Goal: Task Accomplishment & Management: Manage account settings

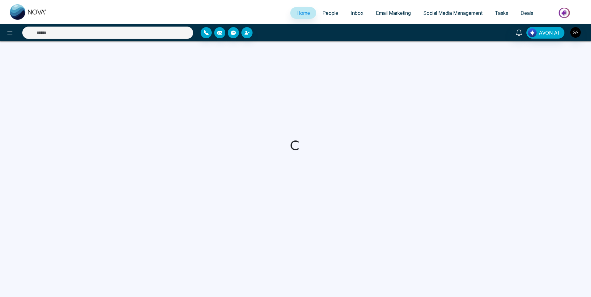
select select "*"
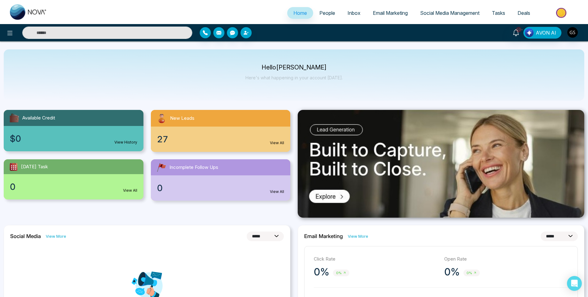
click at [321, 13] on span "People" at bounding box center [327, 13] width 16 height 6
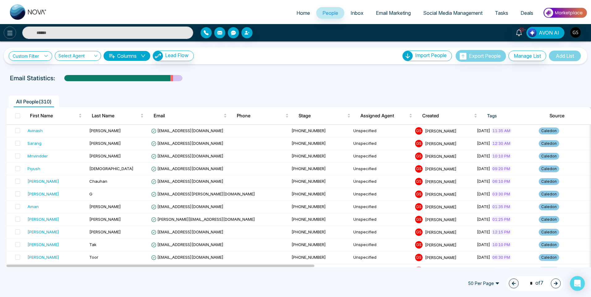
click at [10, 35] on icon at bounding box center [9, 33] width 5 height 4
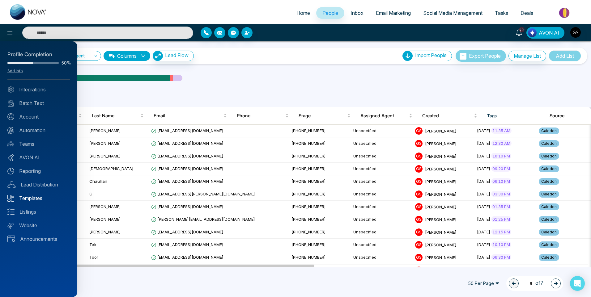
click at [50, 196] on link "Templates" at bounding box center [38, 198] width 62 height 7
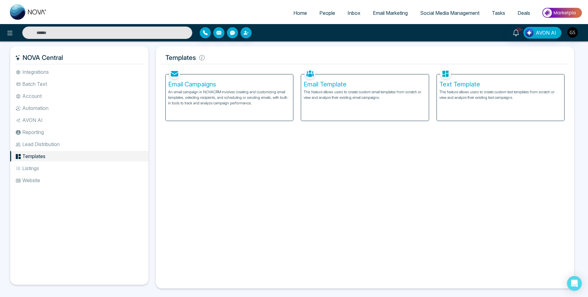
click at [185, 79] on div "Email Campaigns An email campaign in NOVACRM involves creating and customizing …" at bounding box center [229, 97] width 127 height 46
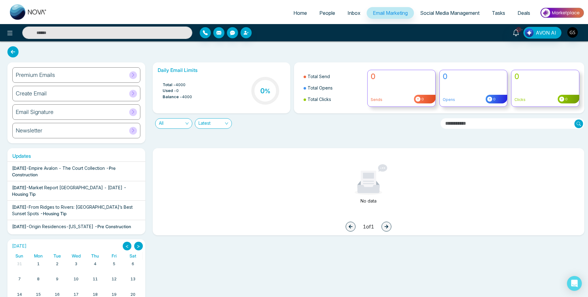
click at [330, 15] on span "People" at bounding box center [327, 13] width 16 height 6
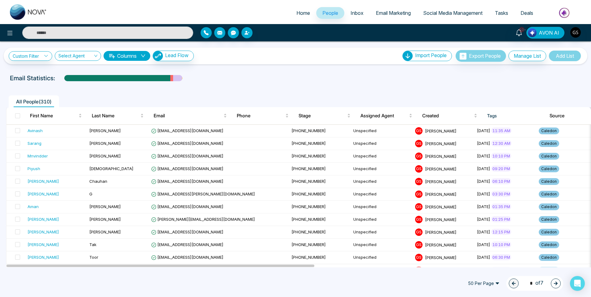
click at [309, 13] on span "Home" at bounding box center [303, 13] width 14 height 6
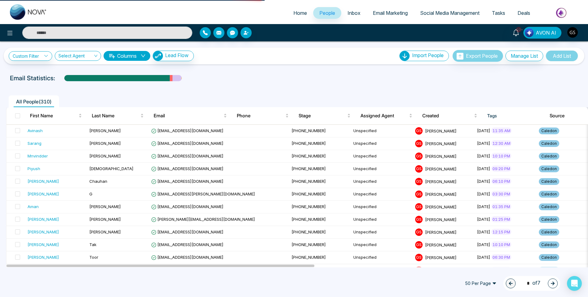
select select "*"
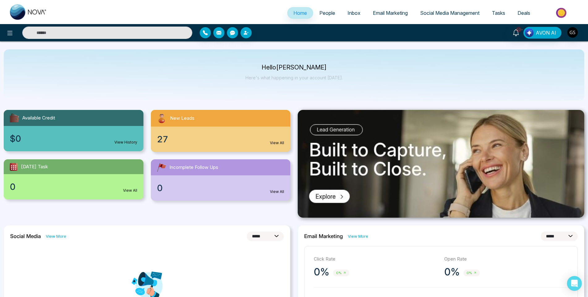
click at [328, 13] on span "People" at bounding box center [327, 13] width 16 height 6
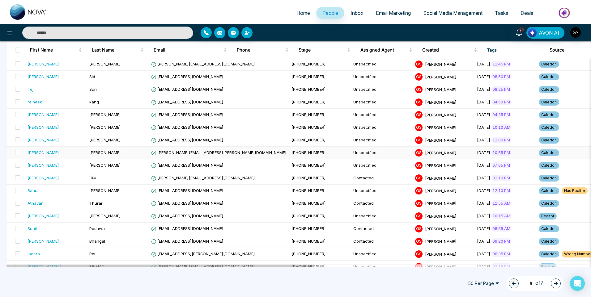
scroll to position [494, 0]
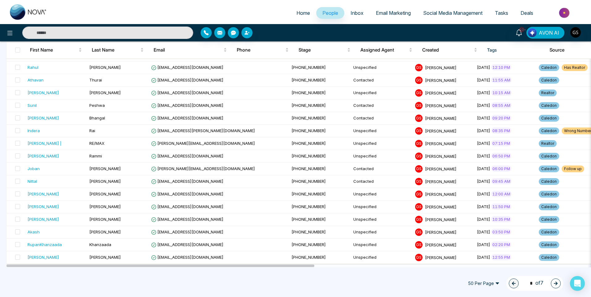
drag, startPoint x: 550, startPoint y: 282, endPoint x: 555, endPoint y: 282, distance: 4.6
click at [551, 282] on div "1 * of 7" at bounding box center [534, 283] width 57 height 15
click at [555, 282] on icon "button" at bounding box center [556, 284] width 4 height 4
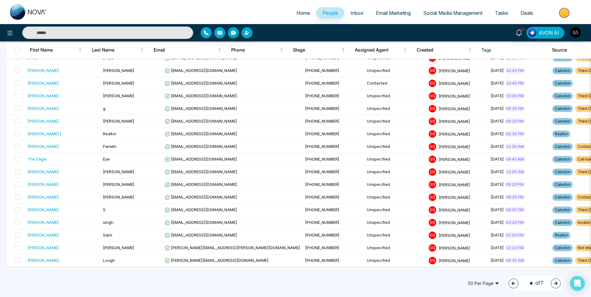
click at [511, 281] on button "button" at bounding box center [513, 284] width 10 height 10
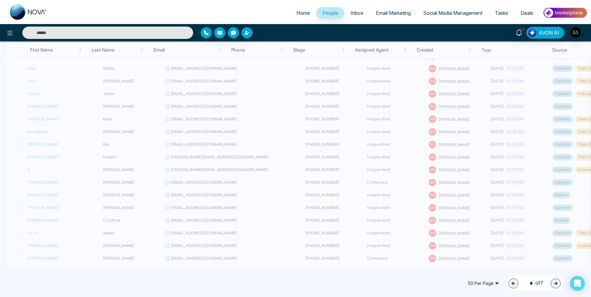
type input "*"
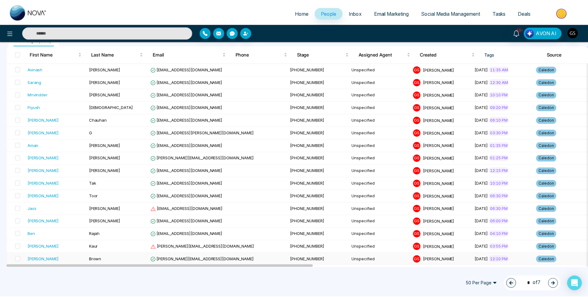
scroll to position [0, 0]
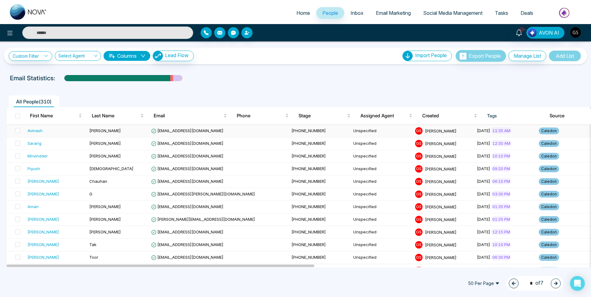
click at [289, 131] on td "[PHONE_NUMBER]" at bounding box center [320, 131] width 62 height 13
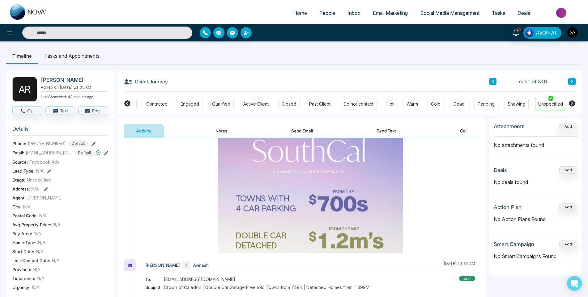
scroll to position [155, 0]
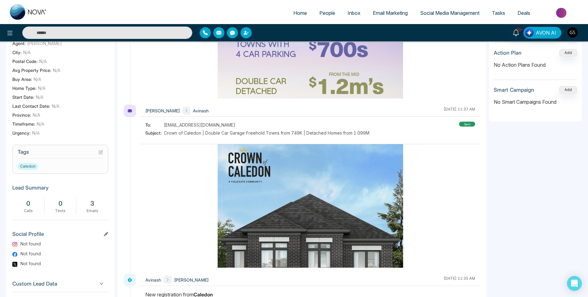
click at [103, 237] on h3 "Social Profile" at bounding box center [60, 235] width 96 height 9
click at [108, 237] on div "A R [PERSON_NAME] Added on [DATE] 11:35 AM Last Connected: 43 minutes ago Call …" at bounding box center [60, 115] width 108 height 398
click at [104, 236] on icon at bounding box center [106, 234] width 4 height 4
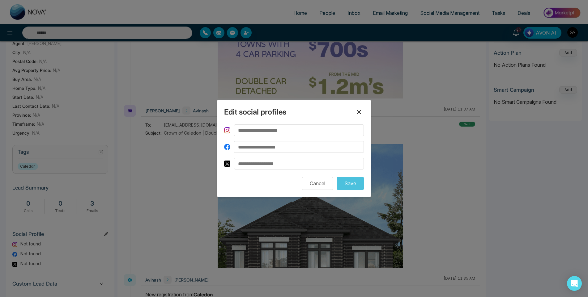
click at [363, 112] on button at bounding box center [359, 112] width 10 height 10
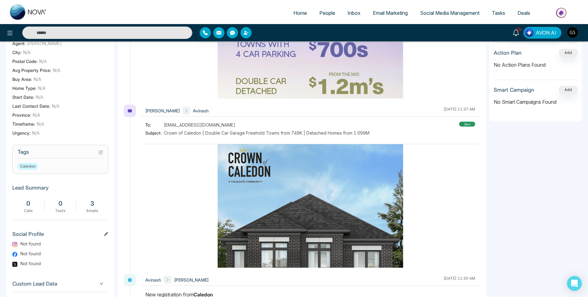
click at [101, 155] on icon at bounding box center [101, 152] width 4 height 4
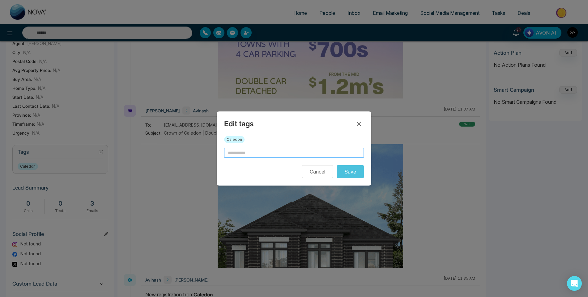
click at [238, 155] on input "text" at bounding box center [294, 153] width 140 height 10
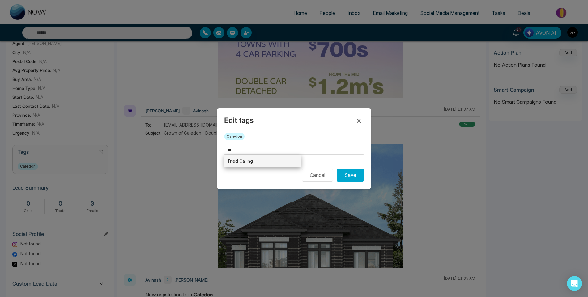
click at [237, 159] on li "Tried Calling" at bounding box center [262, 161] width 77 height 13
type input "**********"
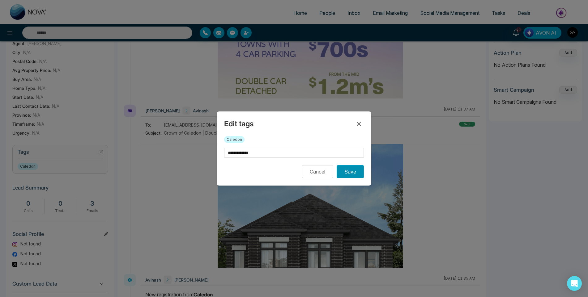
click at [348, 174] on button "Save" at bounding box center [350, 171] width 27 height 13
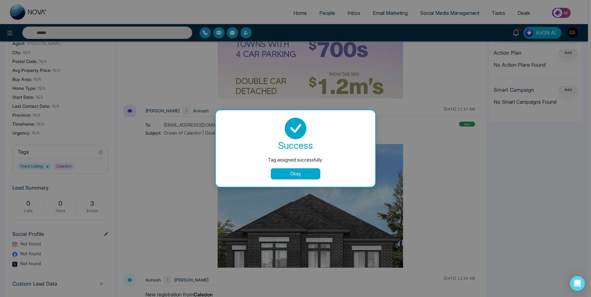
click at [297, 172] on button "Okay" at bounding box center [295, 173] width 49 height 11
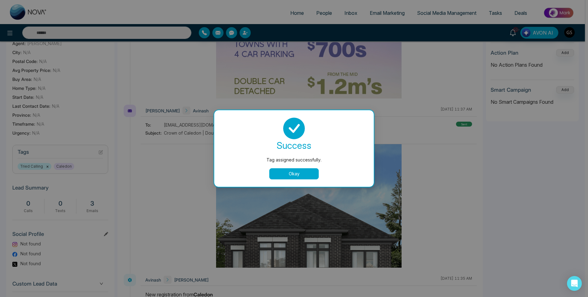
scroll to position [0, 21]
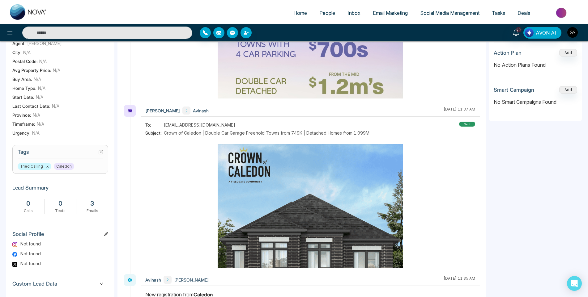
click at [329, 12] on span "People" at bounding box center [327, 13] width 16 height 6
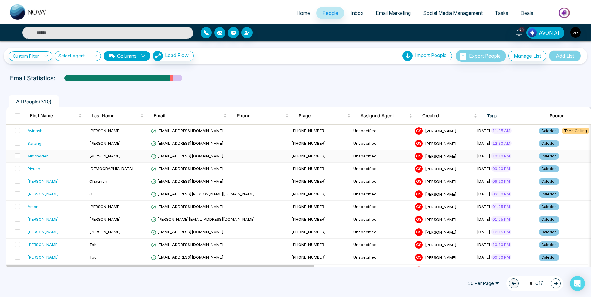
click at [114, 157] on td "[PERSON_NAME]" at bounding box center [118, 156] width 62 height 13
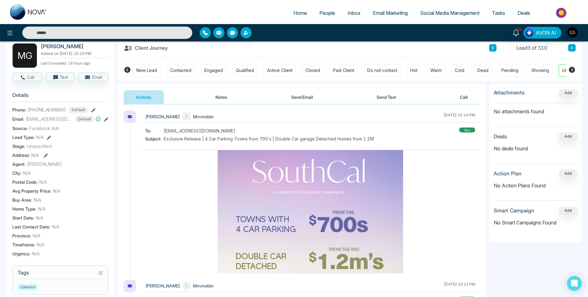
scroll to position [93, 0]
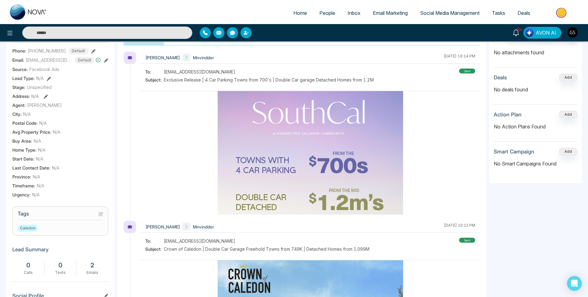
click at [104, 218] on section "Tags Caledon" at bounding box center [60, 221] width 96 height 29
click at [103, 218] on section "Tags Caledon" at bounding box center [60, 221] width 96 height 29
click at [102, 215] on icon at bounding box center [101, 213] width 2 height 2
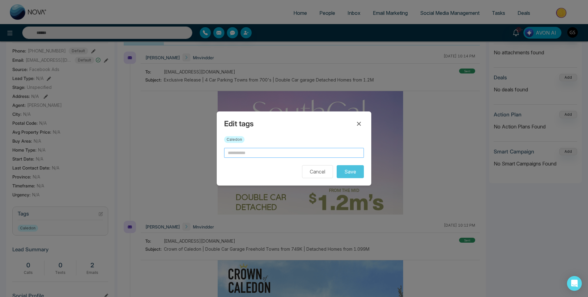
drag, startPoint x: 245, startPoint y: 161, endPoint x: 245, endPoint y: 154, distance: 7.1
click at [245, 155] on form "Cancel Save" at bounding box center [294, 163] width 140 height 30
click at [245, 154] on input "text" at bounding box center [294, 153] width 140 height 10
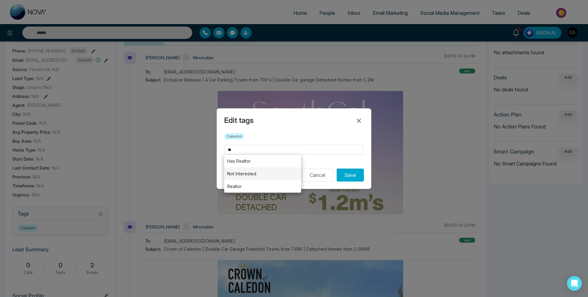
drag, startPoint x: 243, startPoint y: 187, endPoint x: 257, endPoint y: 171, distance: 21.7
click at [242, 187] on li "Realtor" at bounding box center [262, 186] width 77 height 13
type input "*******"
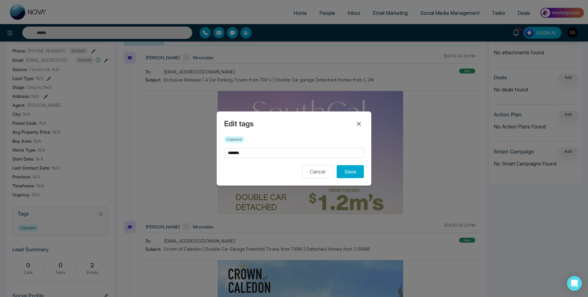
click at [364, 177] on div "Edit tags Caledon ******* Cancel Save" at bounding box center [294, 149] width 155 height 74
click at [361, 176] on button "Save" at bounding box center [350, 171] width 27 height 13
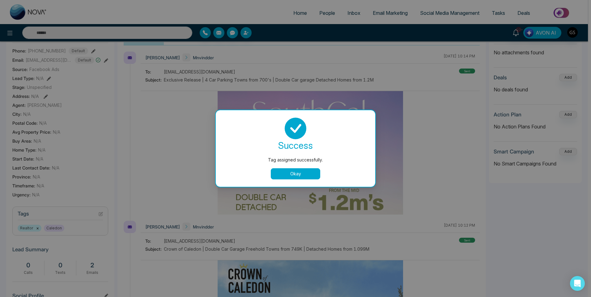
click at [404, 139] on div "Tag assigned successfully. success Tag assigned successfully. Okay" at bounding box center [295, 148] width 591 height 297
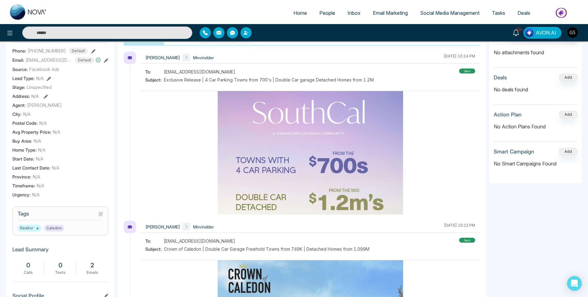
click at [319, 12] on link "People" at bounding box center [327, 13] width 28 height 12
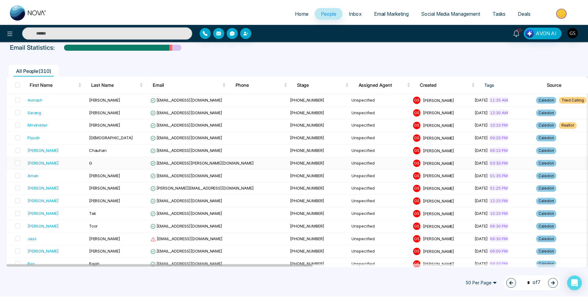
scroll to position [31, 0]
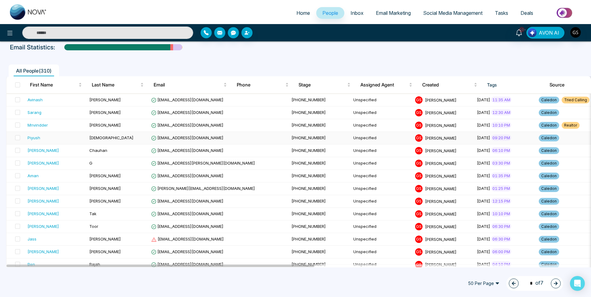
click at [291, 137] on span "[PHONE_NUMBER]" at bounding box center [308, 137] width 34 height 5
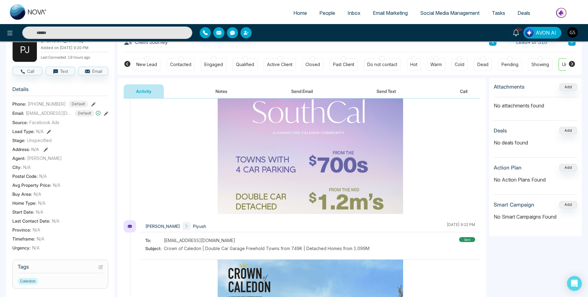
scroll to position [93, 0]
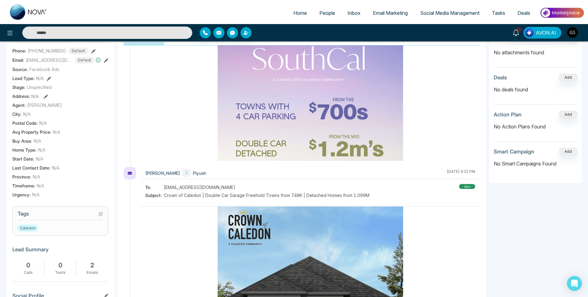
click at [101, 216] on icon at bounding box center [101, 214] width 4 height 4
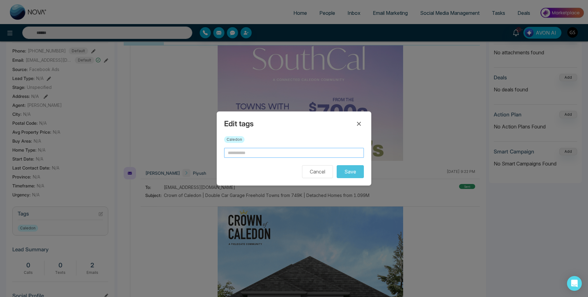
click at [264, 155] on input "text" at bounding box center [294, 153] width 140 height 10
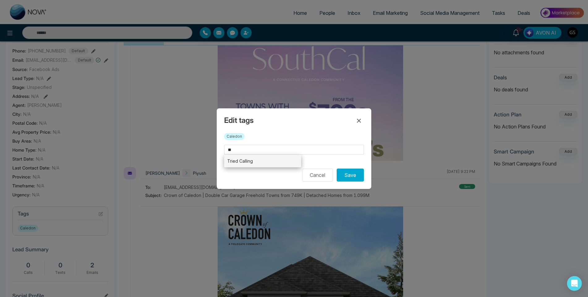
click at [257, 163] on li "Tried Calling" at bounding box center [262, 161] width 77 height 13
type input "**********"
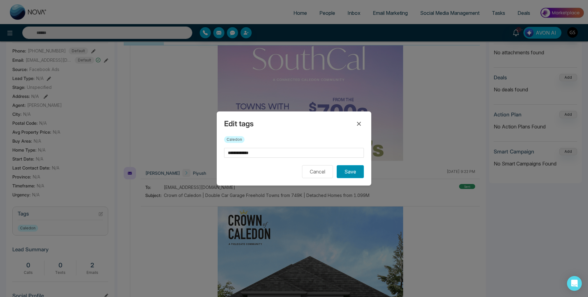
click at [356, 172] on button "Save" at bounding box center [350, 171] width 27 height 13
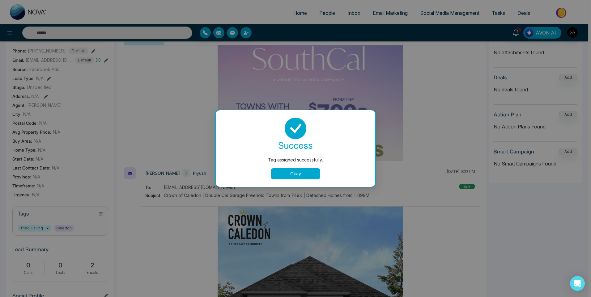
click at [373, 80] on div "Tag assigned successfully. success Tag assigned successfully. Okay" at bounding box center [295, 148] width 591 height 297
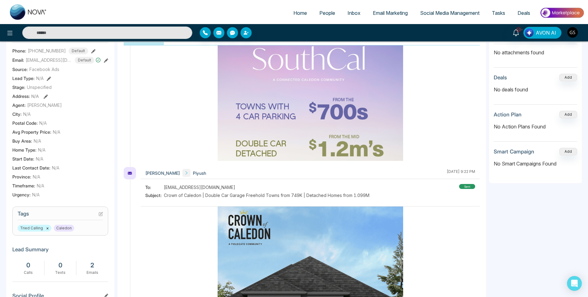
click at [329, 10] on span "People" at bounding box center [327, 13] width 16 height 6
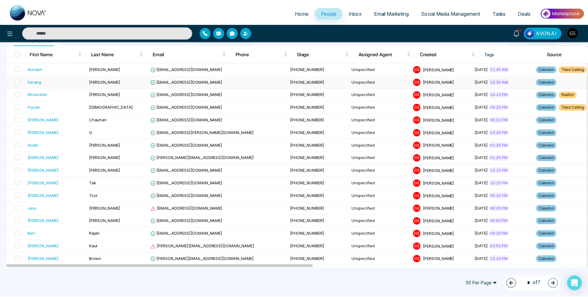
scroll to position [93, 0]
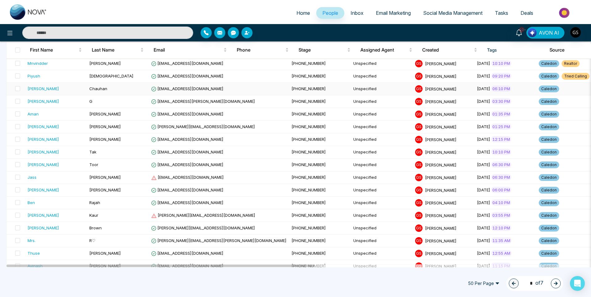
click at [289, 89] on td "[PHONE_NUMBER]" at bounding box center [320, 89] width 62 height 13
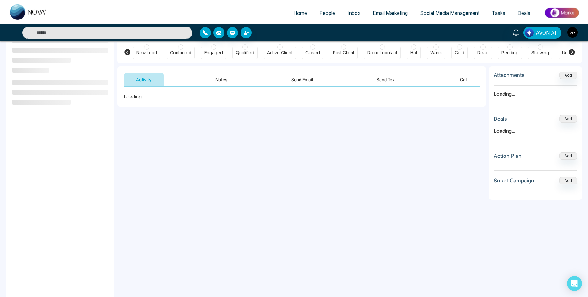
scroll to position [83, 0]
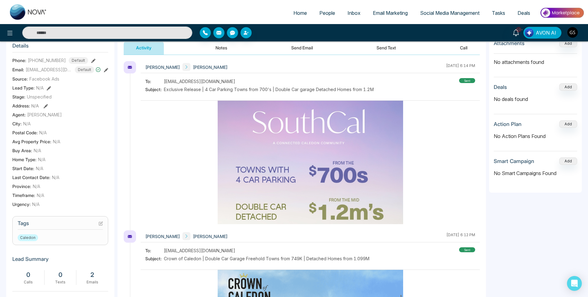
click at [101, 226] on icon at bounding box center [101, 224] width 4 height 4
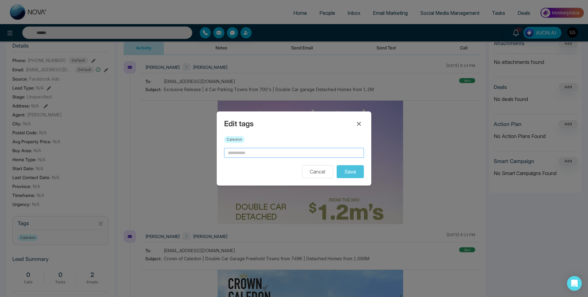
click at [271, 153] on input "text" at bounding box center [294, 153] width 140 height 10
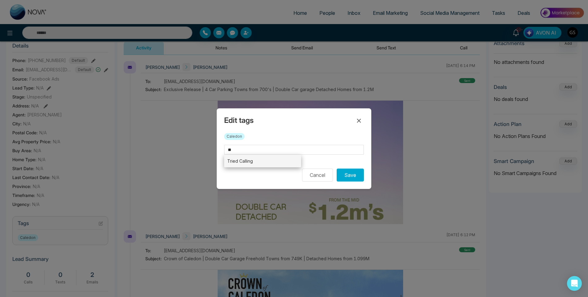
click at [259, 162] on li "Tried Calling" at bounding box center [262, 161] width 77 height 13
type input "**********"
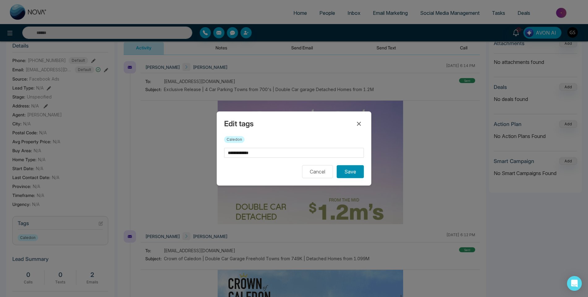
click at [358, 171] on button "Save" at bounding box center [350, 171] width 27 height 13
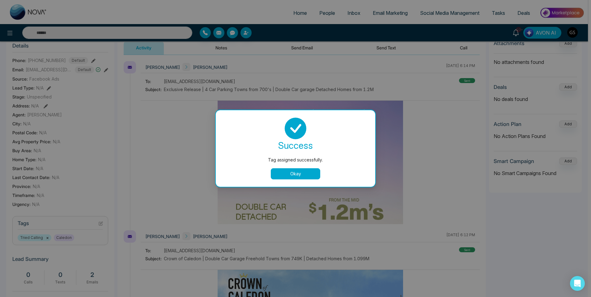
click at [406, 134] on div "Tag assigned successfully. success Tag assigned successfully. Okay" at bounding box center [295, 148] width 591 height 297
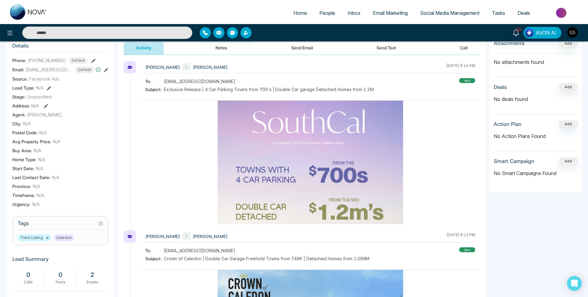
click at [321, 12] on span "People" at bounding box center [327, 13] width 16 height 6
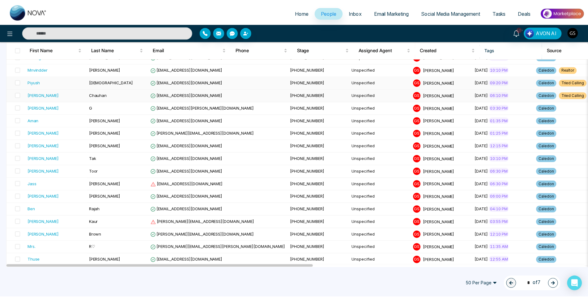
scroll to position [124, 0]
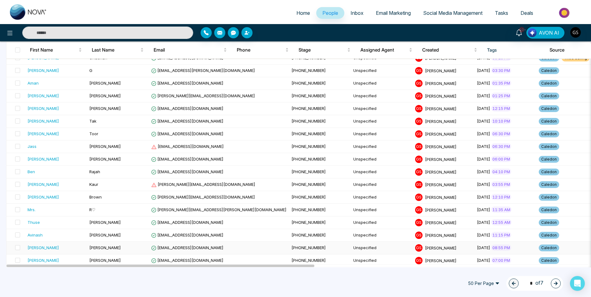
click at [185, 249] on span "[EMAIL_ADDRESS][DOMAIN_NAME]" at bounding box center [187, 247] width 72 height 5
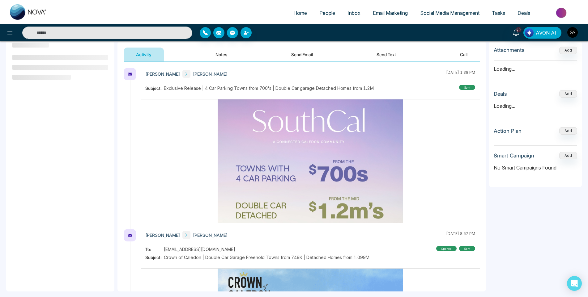
scroll to position [83, 0]
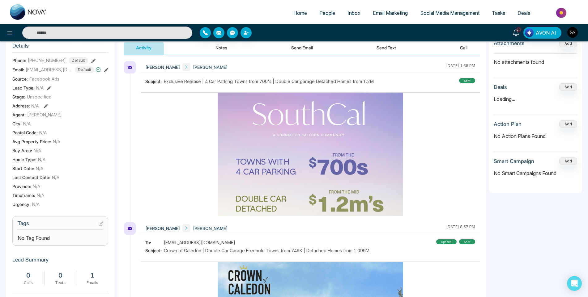
click at [103, 227] on section "Tags No Tag Found" at bounding box center [60, 231] width 96 height 30
click at [101, 226] on icon at bounding box center [101, 224] width 4 height 4
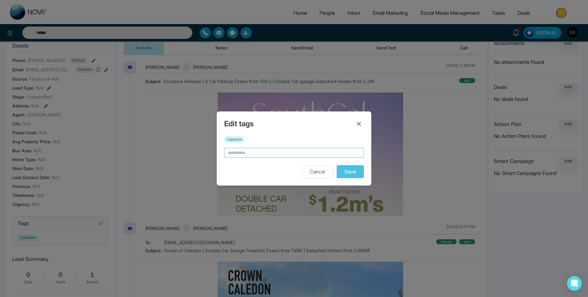
click at [261, 153] on input "text" at bounding box center [294, 153] width 140 height 10
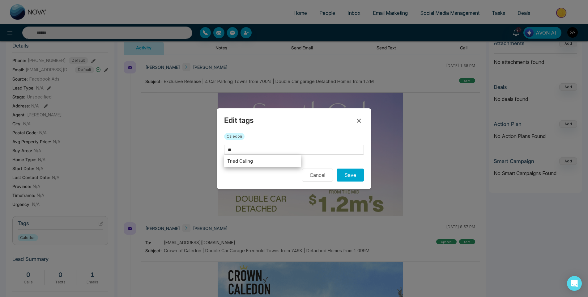
click at [262, 160] on li "Tried Calling" at bounding box center [262, 161] width 77 height 13
type input "**********"
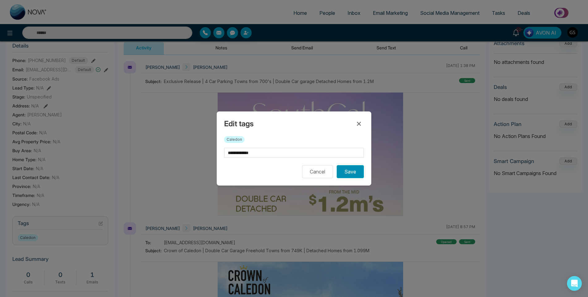
click at [361, 172] on button "Save" at bounding box center [350, 171] width 27 height 13
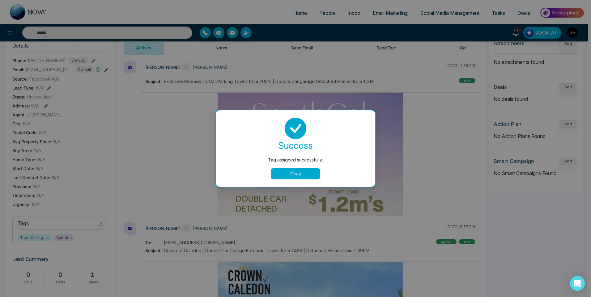
click at [328, 20] on div "Tag assigned successfully. success Tag assigned successfully. Okay" at bounding box center [295, 148] width 591 height 297
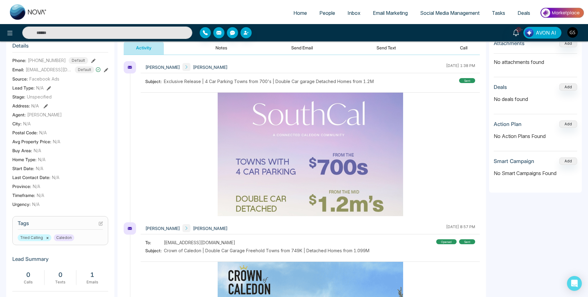
click at [327, 13] on span "People" at bounding box center [327, 13] width 16 height 6
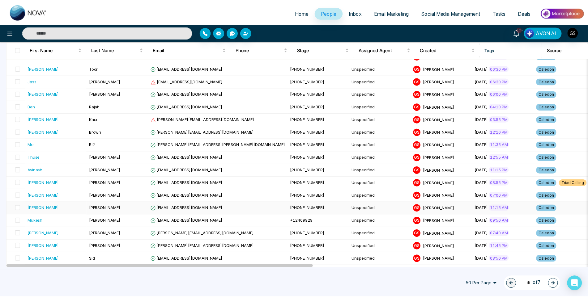
scroll to position [155, 0]
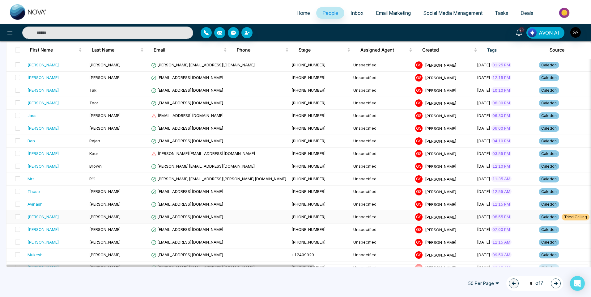
click at [536, 213] on td "Caledon Tried Calling" at bounding box center [567, 217] width 63 height 13
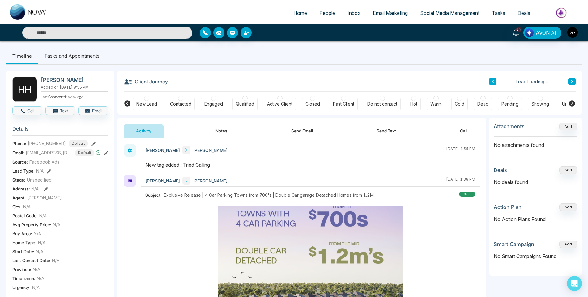
scroll to position [93, 0]
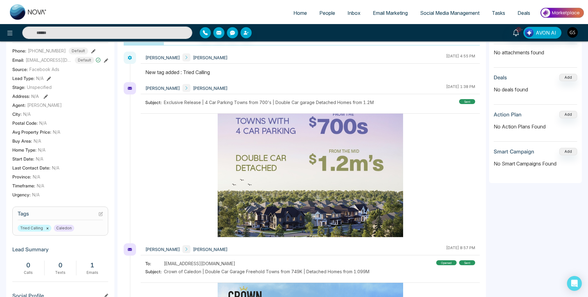
click at [100, 215] on icon at bounding box center [101, 213] width 2 height 2
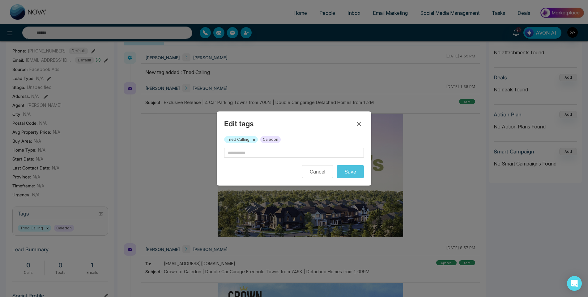
click at [255, 139] on button "×" at bounding box center [254, 140] width 3 height 6
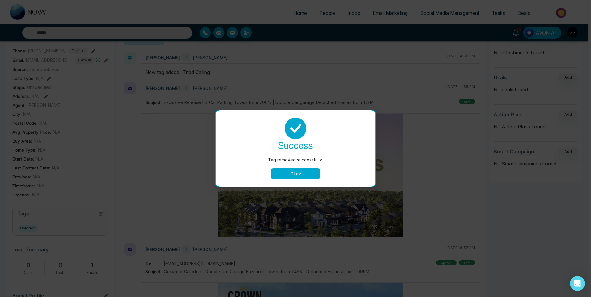
click at [284, 172] on button "Okay" at bounding box center [295, 173] width 49 height 11
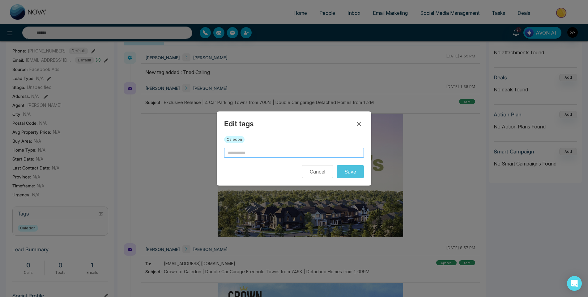
click at [275, 152] on input "text" at bounding box center [294, 153] width 140 height 10
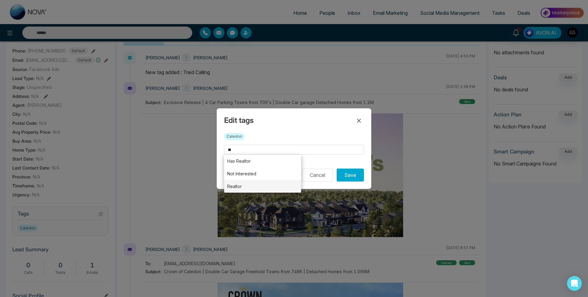
click at [262, 184] on li "Realtor" at bounding box center [262, 186] width 77 height 13
type input "*******"
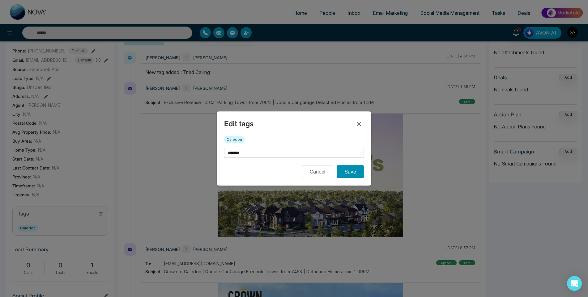
click at [355, 168] on button "Save" at bounding box center [350, 171] width 27 height 13
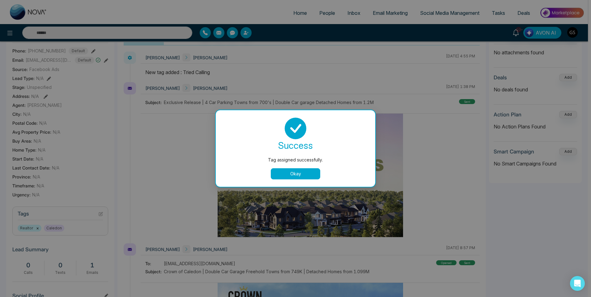
click at [316, 175] on button "Okay" at bounding box center [295, 173] width 49 height 11
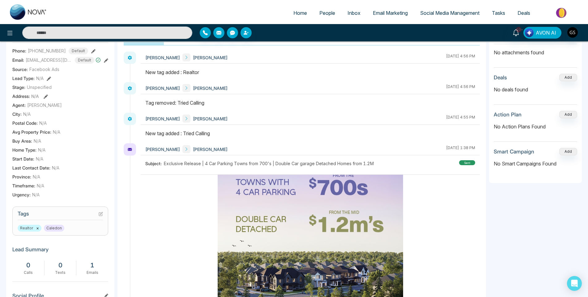
click at [327, 12] on span "People" at bounding box center [327, 13] width 16 height 6
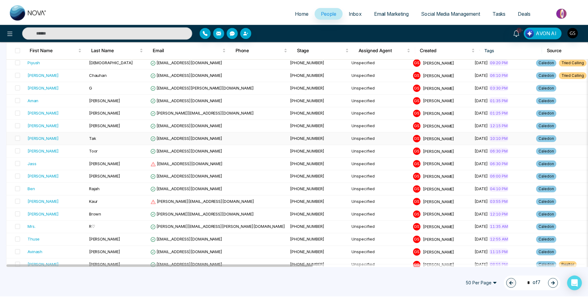
scroll to position [93, 0]
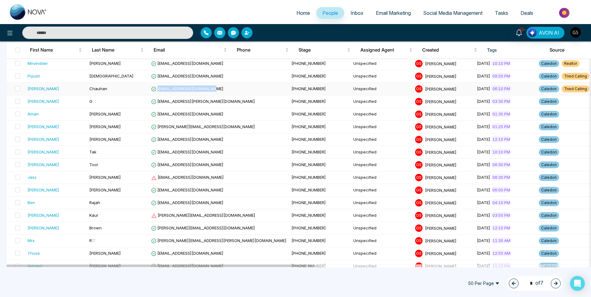
drag, startPoint x: 217, startPoint y: 89, endPoint x: 158, endPoint y: 91, distance: 59.0
click at [158, 91] on td "[EMAIL_ADDRESS][DOMAIN_NAME]" at bounding box center [219, 89] width 140 height 13
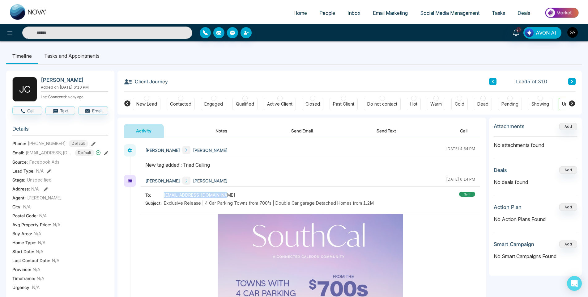
drag, startPoint x: 221, startPoint y: 195, endPoint x: 156, endPoint y: 196, distance: 64.9
click at [156, 196] on div "To: [EMAIL_ADDRESS][DOMAIN_NAME]" at bounding box center [259, 195] width 228 height 6
copy div "[EMAIL_ADDRESS][DOMAIN_NAME]"
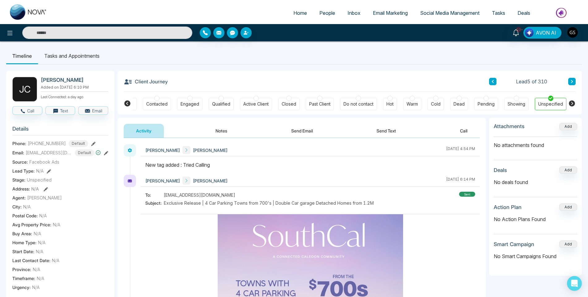
click at [393, 105] on div "Hot" at bounding box center [389, 104] width 7 height 6
click at [223, 133] on button "Notes" at bounding box center [221, 131] width 36 height 14
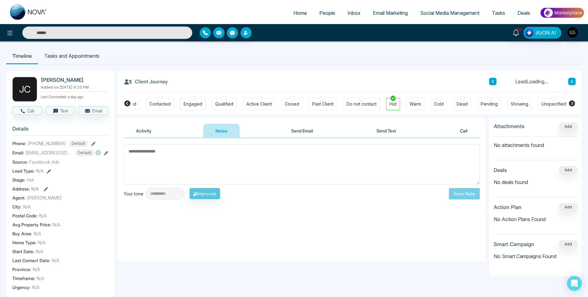
click at [218, 177] on textarea at bounding box center [302, 164] width 356 height 40
click at [186, 165] on textarea at bounding box center [302, 164] width 356 height 40
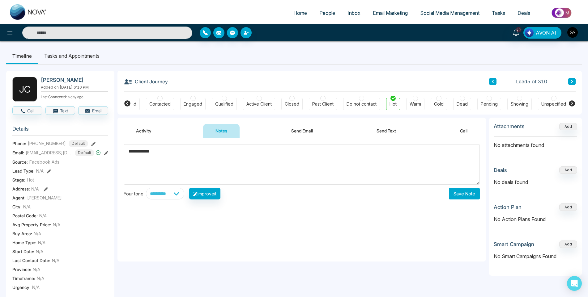
click at [198, 168] on textarea "**********" at bounding box center [302, 164] width 356 height 40
type textarea "**********"
click at [475, 197] on button "Save Note" at bounding box center [464, 193] width 31 height 11
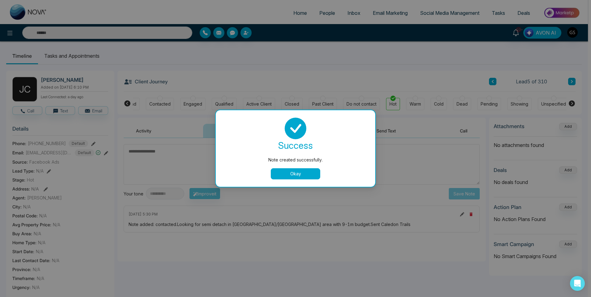
click at [292, 172] on div "success Note created successfully. Okay" at bounding box center [295, 148] width 159 height 77
click at [292, 172] on button "Okay" at bounding box center [295, 173] width 49 height 11
